Goal: Check status: Check status

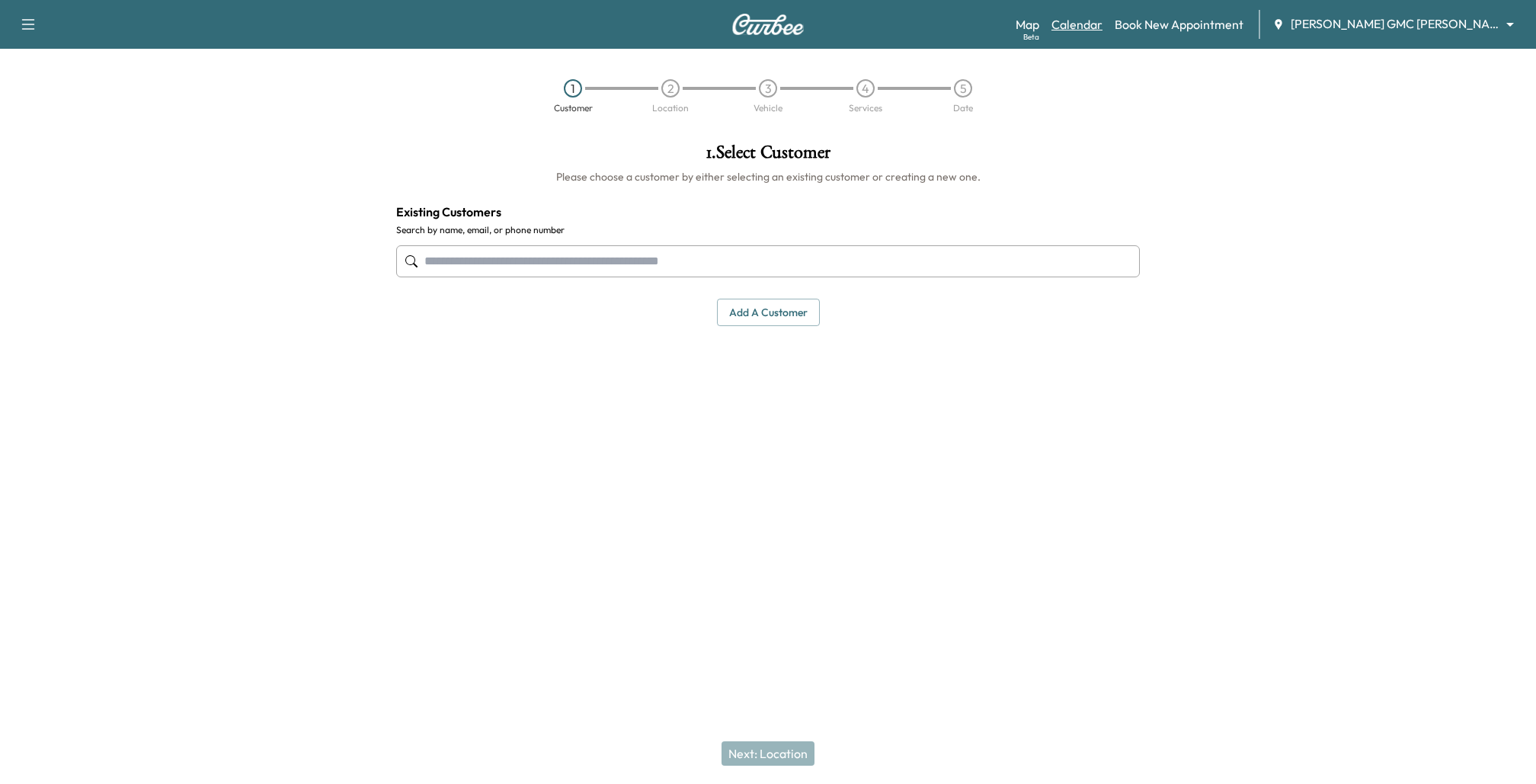
click at [1094, 30] on link "Calendar" at bounding box center [1077, 24] width 51 height 18
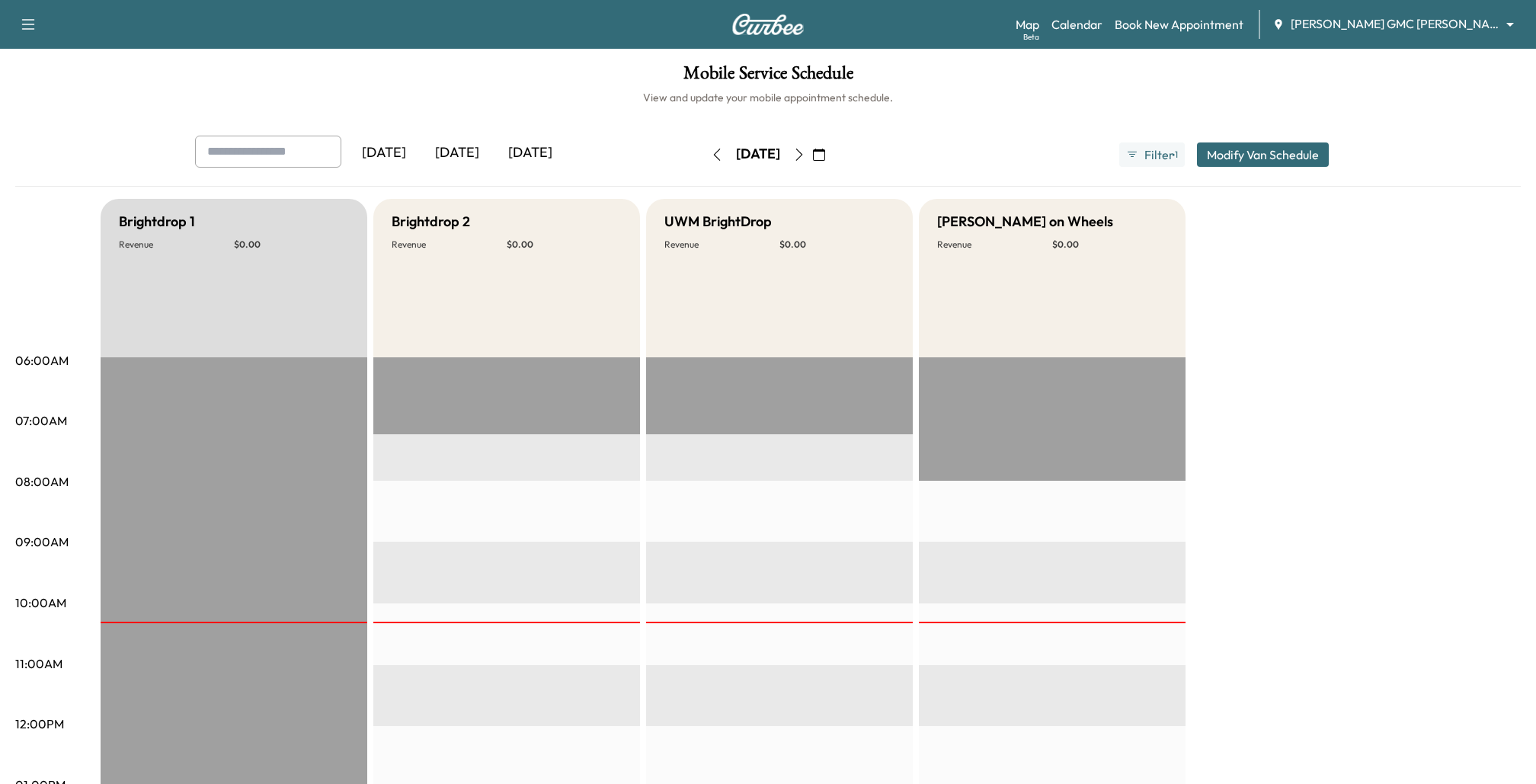
click at [806, 156] on icon "button" at bounding box center [799, 154] width 12 height 12
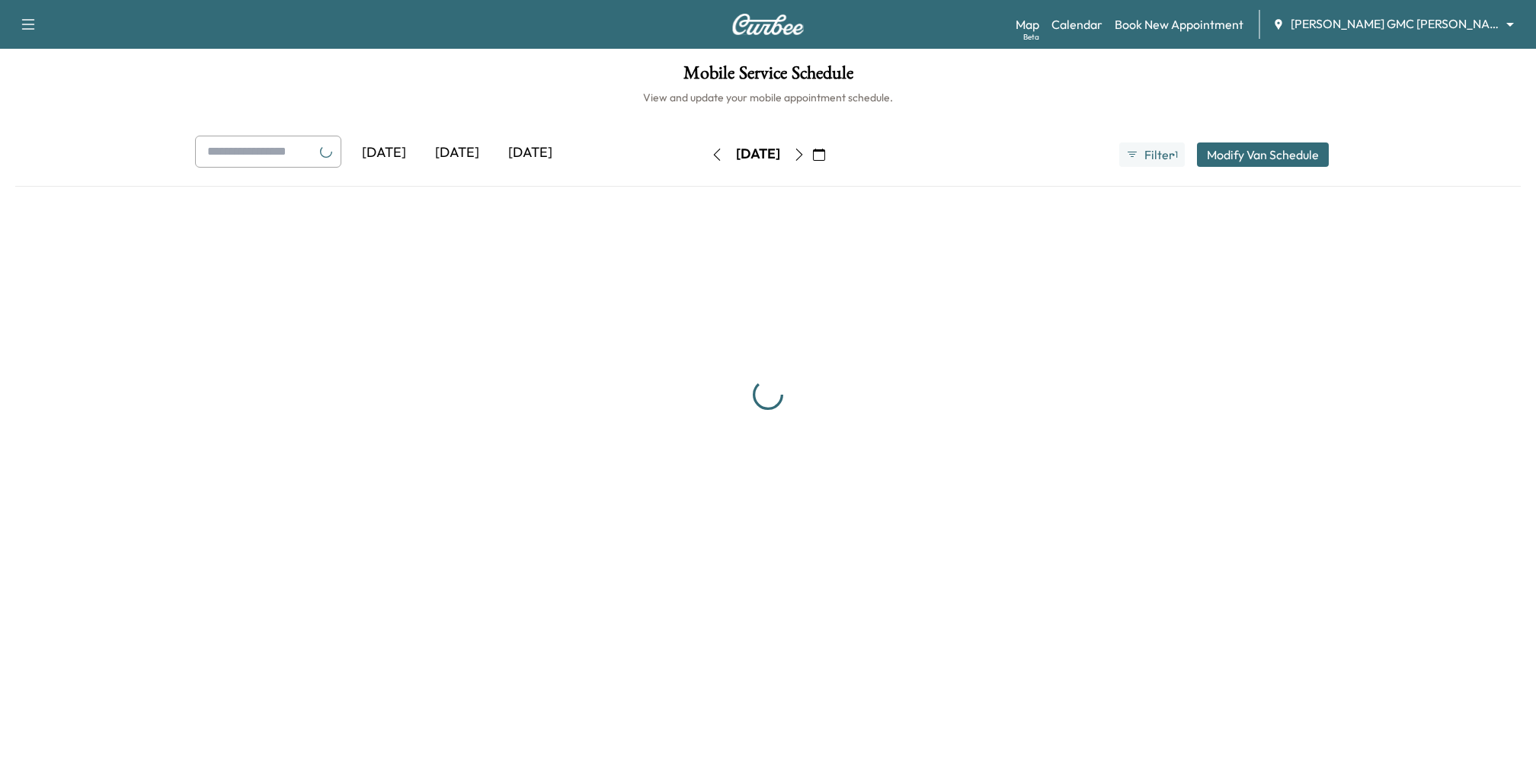
click at [803, 151] on icon "button" at bounding box center [799, 154] width 7 height 12
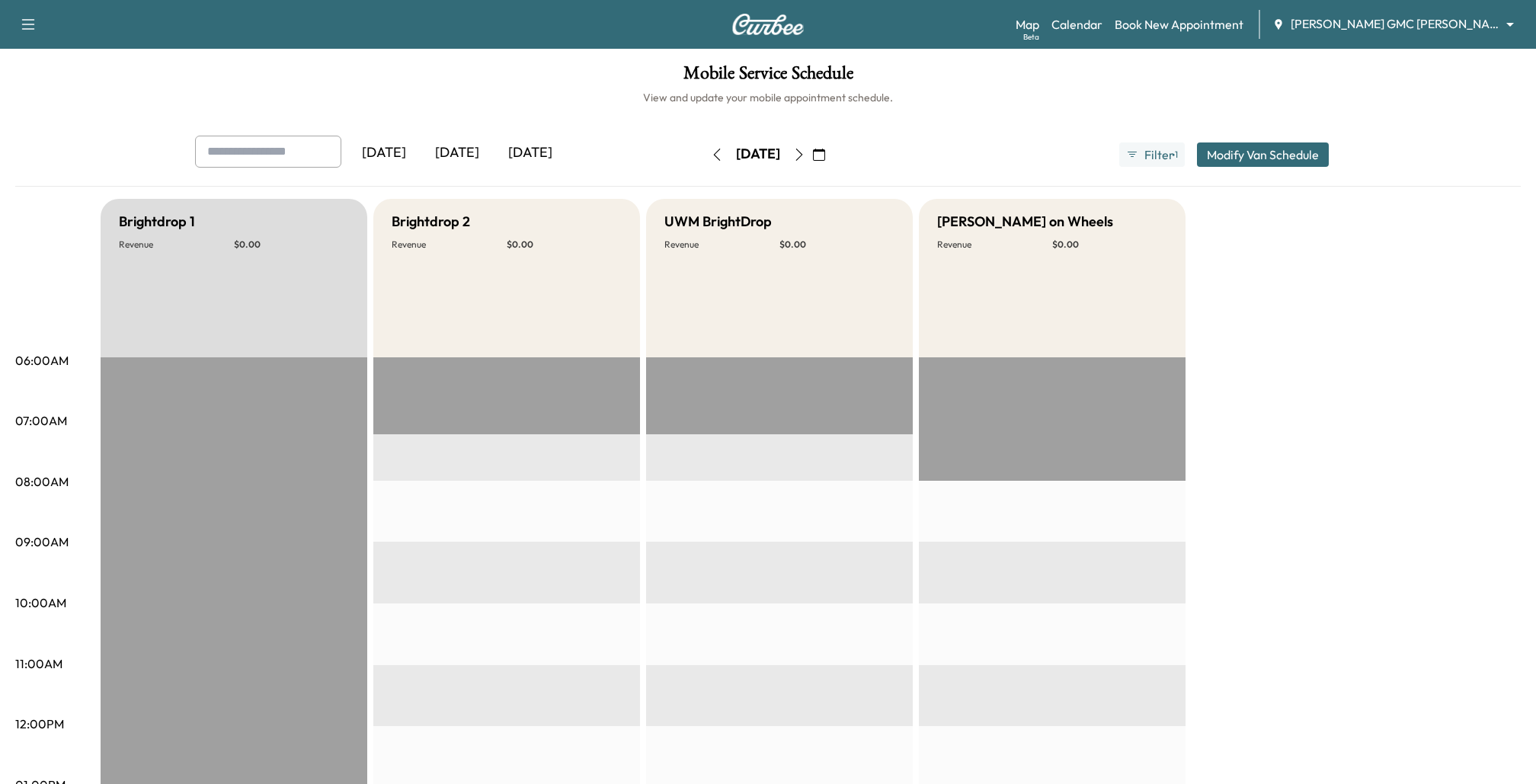
click at [465, 150] on div "[DATE]" at bounding box center [457, 152] width 73 height 35
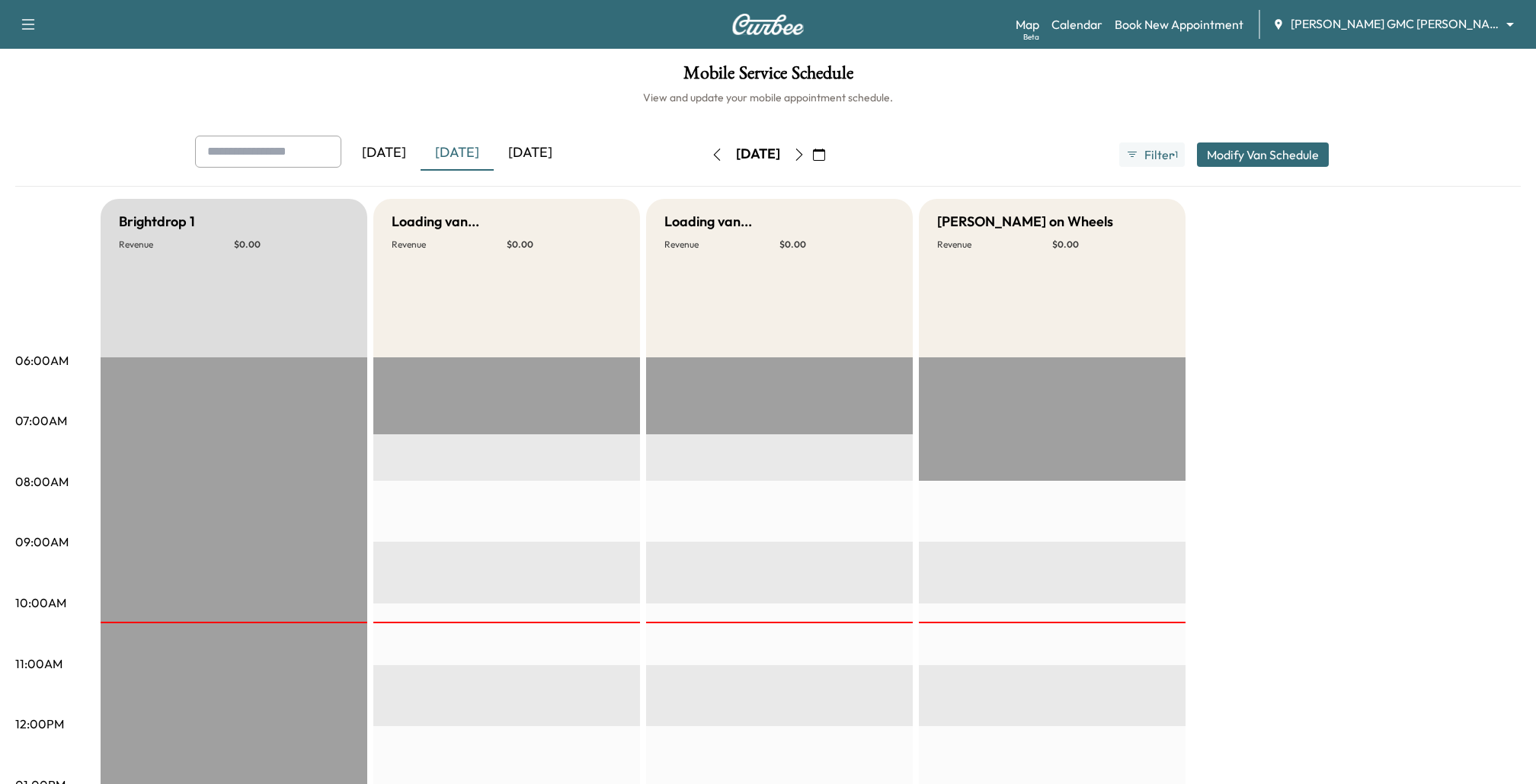
click at [396, 147] on div "[DATE]" at bounding box center [384, 152] width 73 height 35
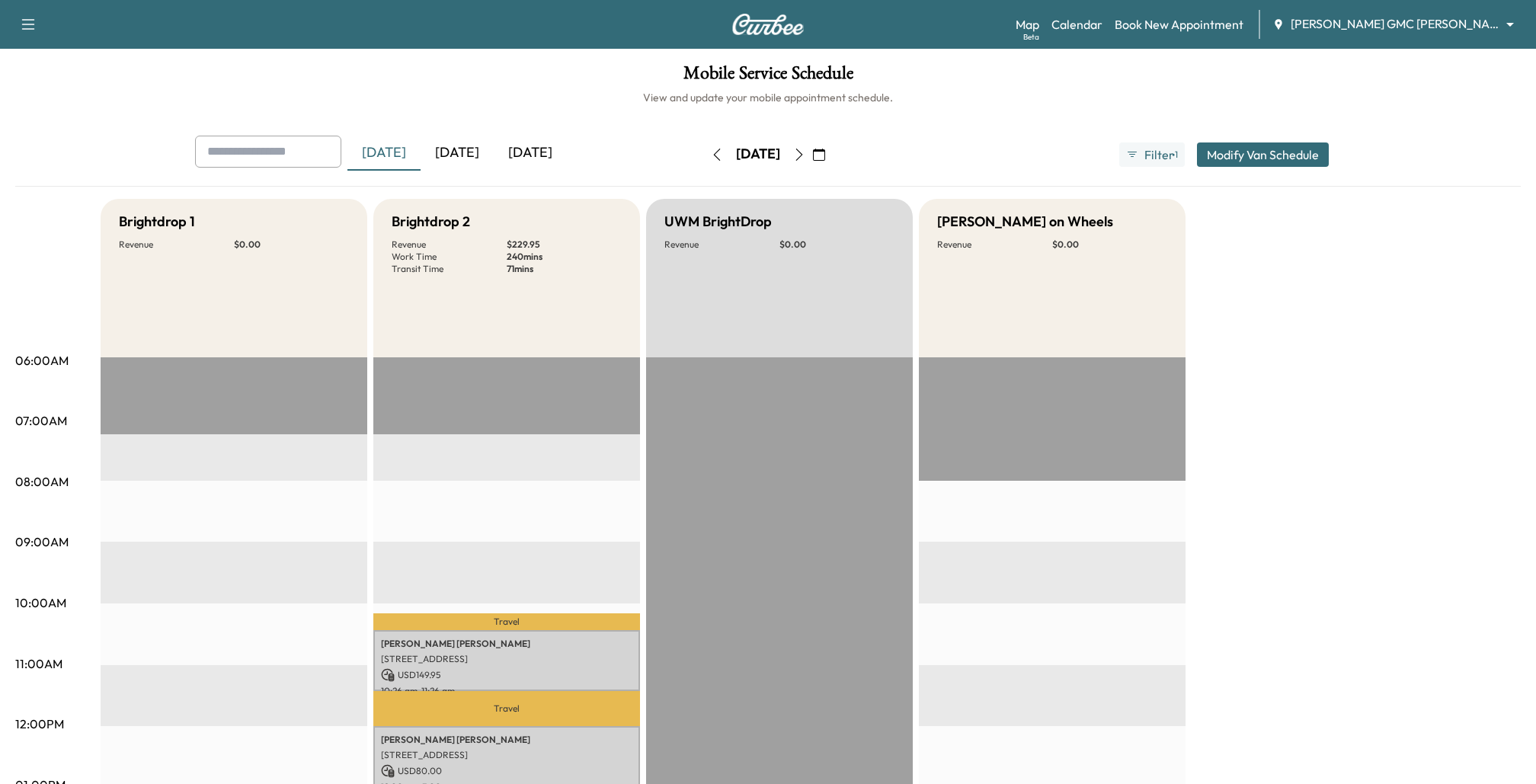
click at [466, 131] on div "Mobile Service Schedule View and update your mobile appointment schedule. Yeste…" at bounding box center [768, 703] width 1536 height 1308
click at [466, 146] on div "[DATE]" at bounding box center [457, 152] width 73 height 35
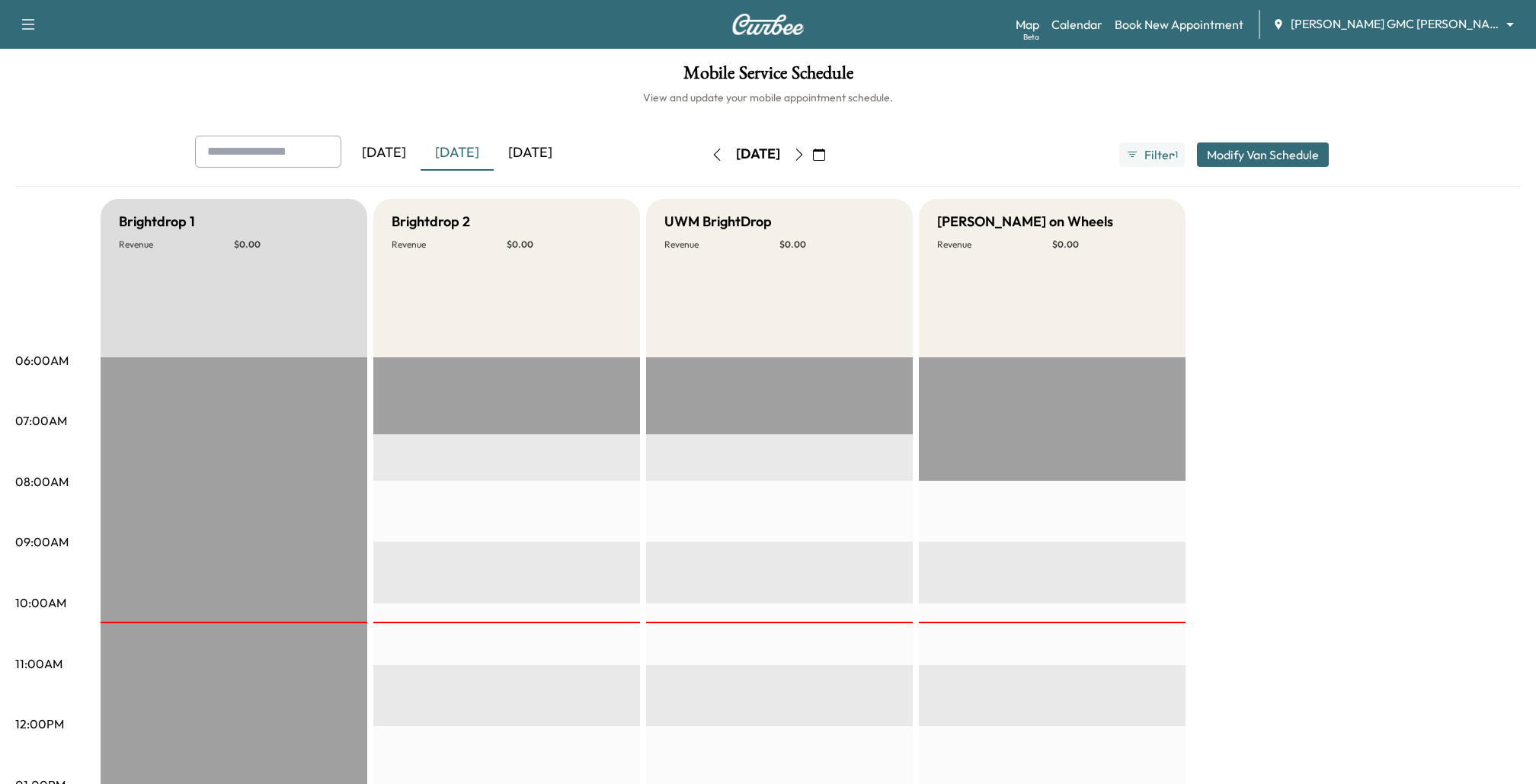
click at [542, 157] on div "[DATE]" at bounding box center [531, 152] width 73 height 35
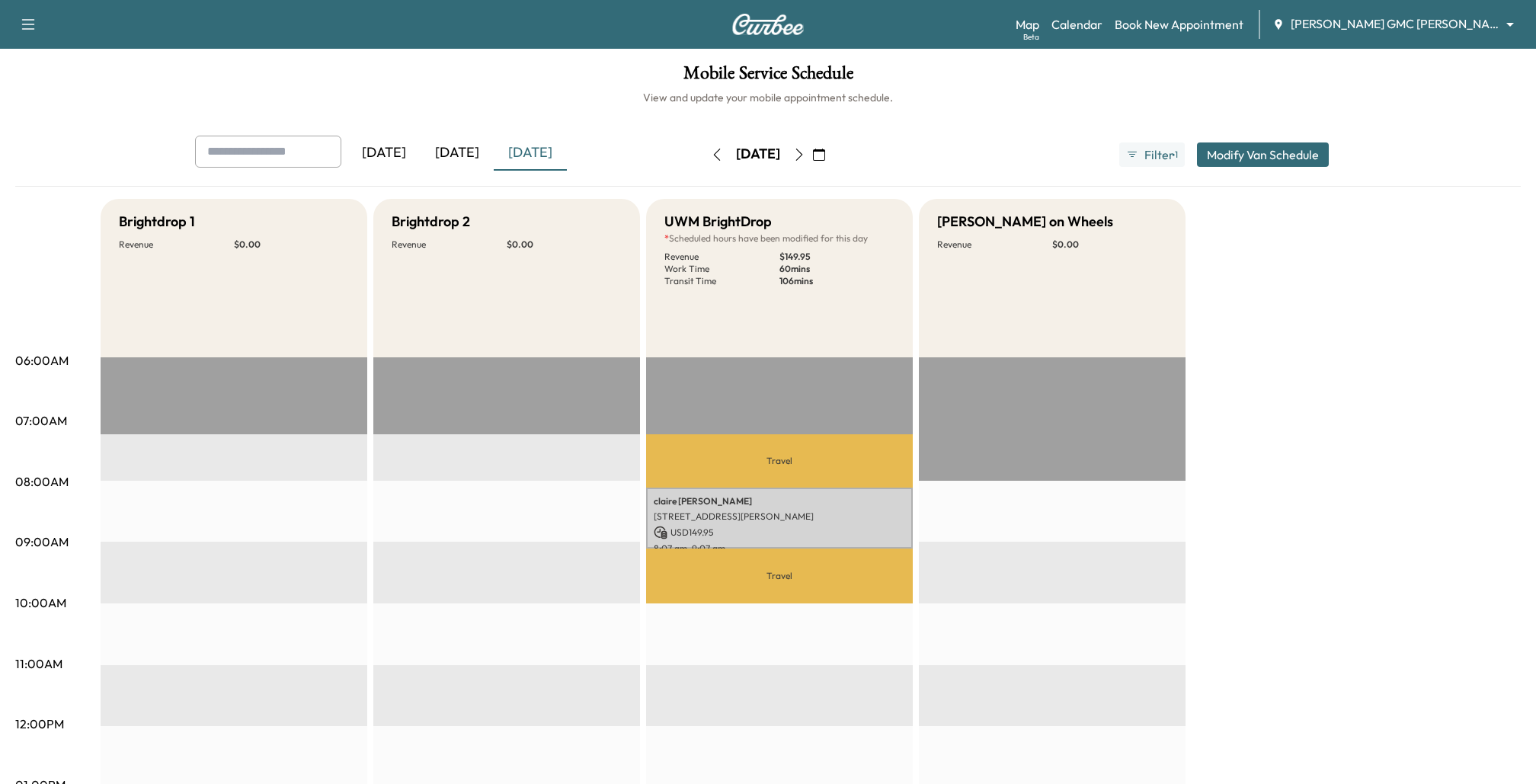
click at [451, 147] on div "[DATE]" at bounding box center [457, 152] width 73 height 35
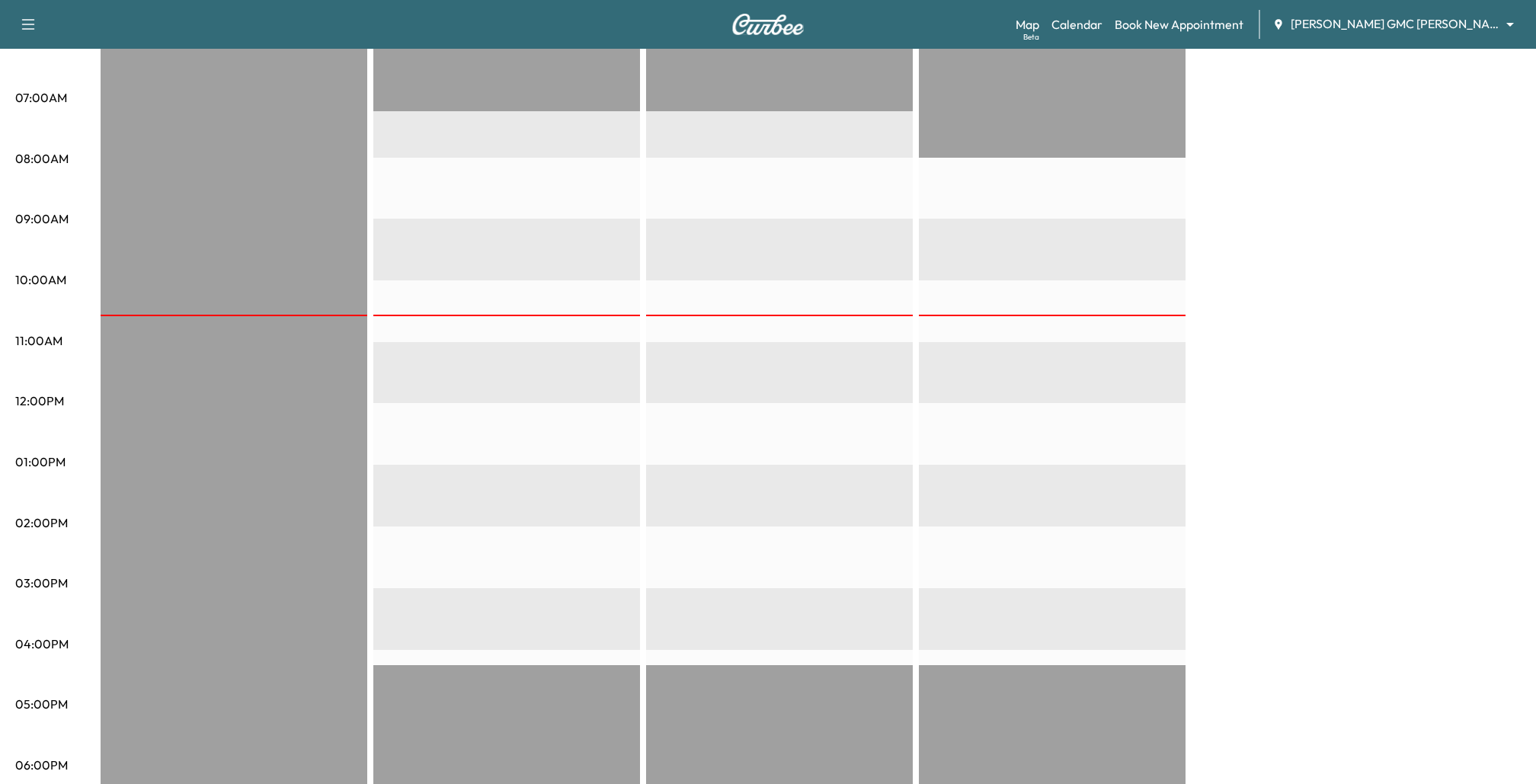
scroll to position [322, 0]
